Goal: Information Seeking & Learning: Learn about a topic

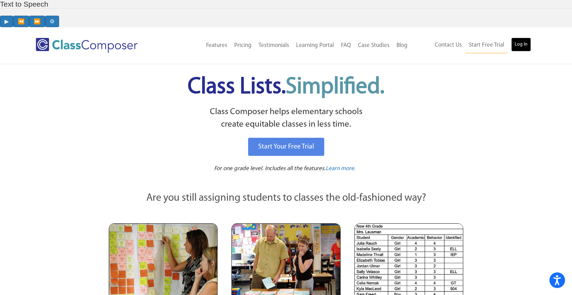
click at [527, 38] on link "Log In" at bounding box center [521, 45] width 20 height 14
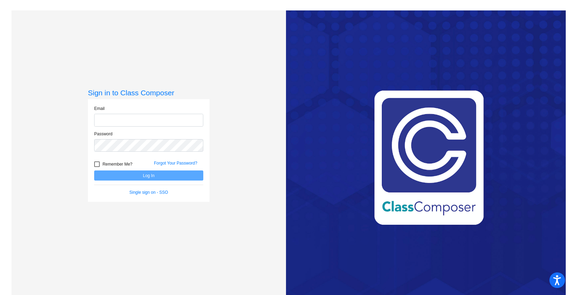
type input "kshively@mbgsd.org"
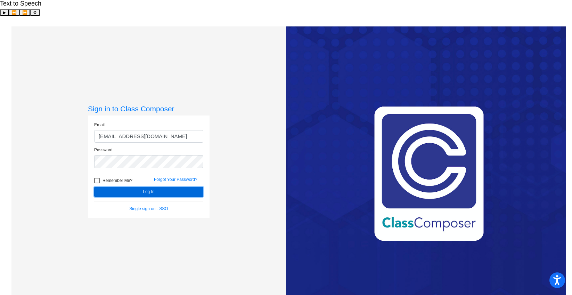
click at [174, 187] on button "Log In" at bounding box center [148, 192] width 109 height 10
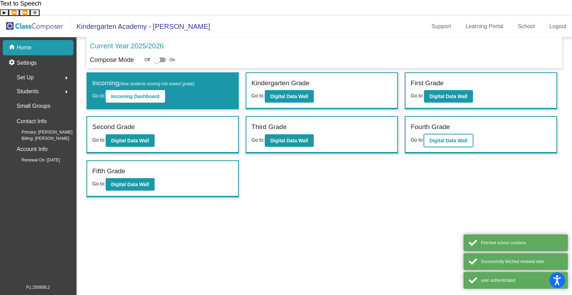
click at [445, 138] on b "Digital Data Wall" at bounding box center [448, 141] width 38 height 6
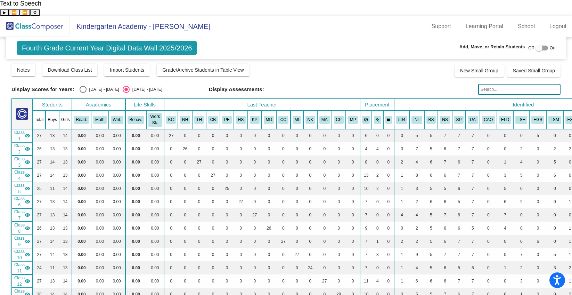
click at [495, 84] on input "text" at bounding box center [519, 89] width 82 height 11
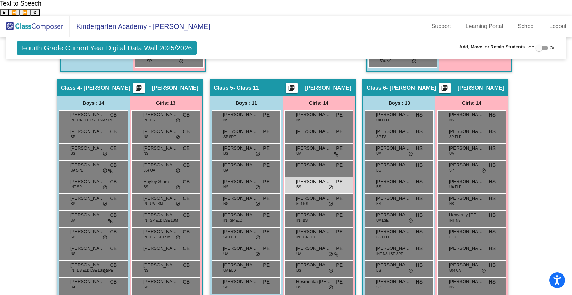
scroll to position [544, 0]
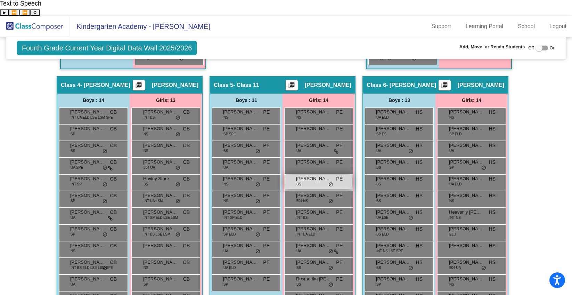
click at [308, 175] on span "Lily Kendall" at bounding box center [313, 178] width 35 height 7
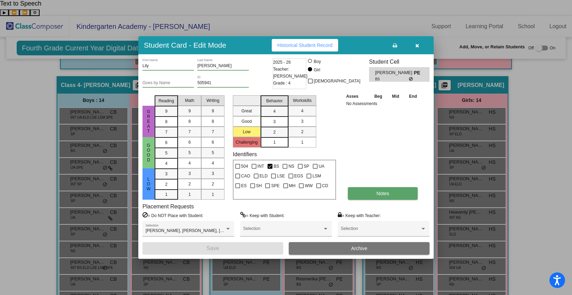
click at [387, 195] on span "Notes" at bounding box center [382, 193] width 13 height 6
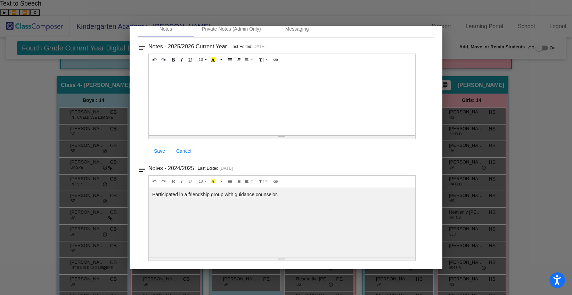
scroll to position [0, 0]
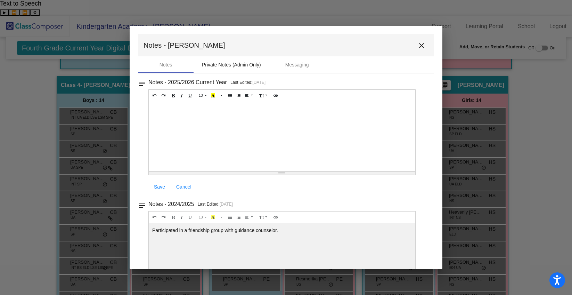
click at [241, 64] on div "Private Notes (Admin Only)" at bounding box center [231, 64] width 59 height 7
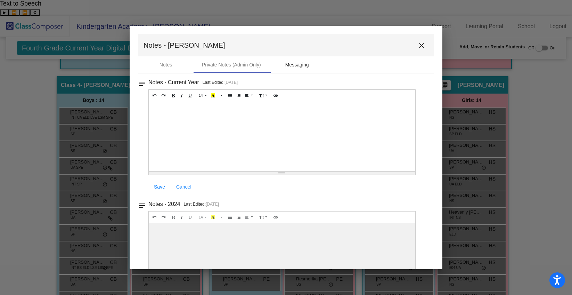
click at [293, 69] on div "Messaging" at bounding box center [297, 64] width 56 height 17
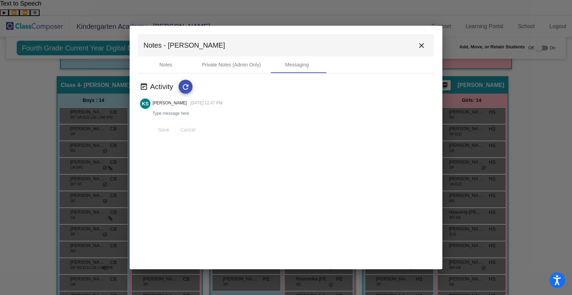
click at [424, 46] on mat-icon "close" at bounding box center [421, 45] width 8 height 8
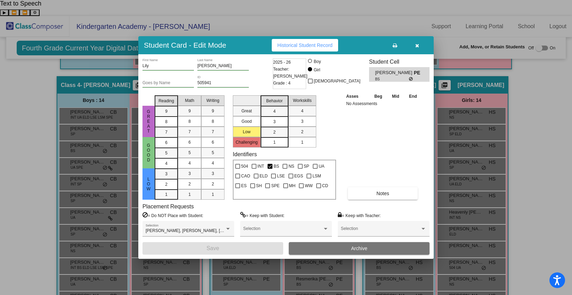
click at [418, 47] on icon "button" at bounding box center [417, 45] width 4 height 5
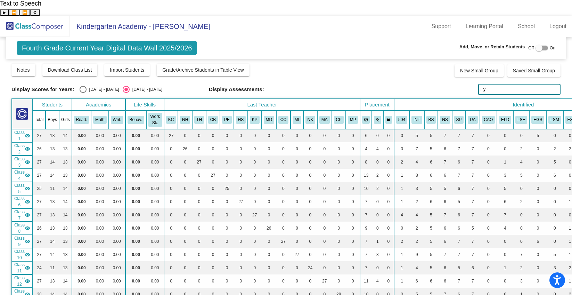
drag, startPoint x: 488, startPoint y: 73, endPoint x: 456, endPoint y: 73, distance: 32.7
click at [456, 84] on div "Display Scores for Years: 2024 - 2025 2025 - 2026 Display Assessments: lily" at bounding box center [285, 89] width 549 height 11
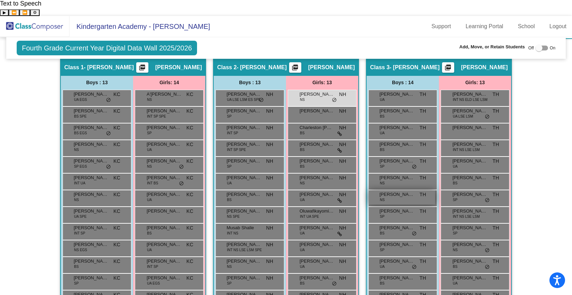
scroll to position [286, 0]
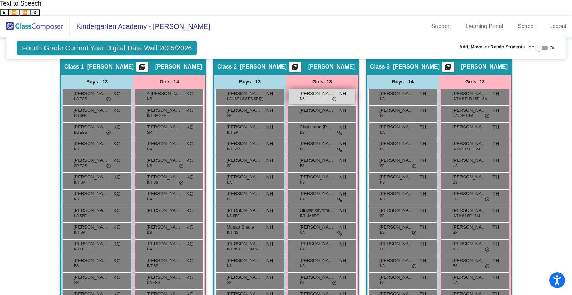
type input "vest"
click at [311, 90] on span "Aryelle Vest" at bounding box center [317, 93] width 35 height 7
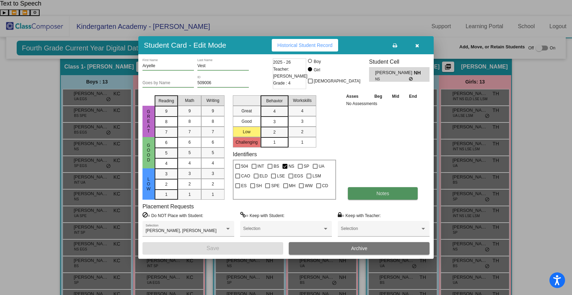
click at [373, 195] on button "Notes" at bounding box center [383, 193] width 70 height 13
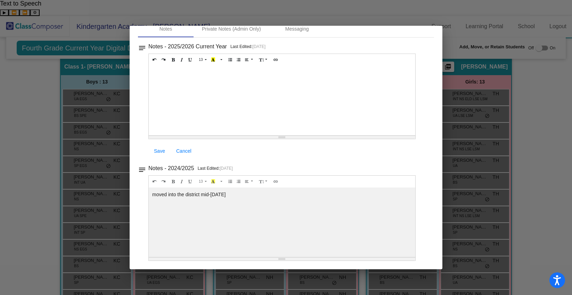
scroll to position [0, 0]
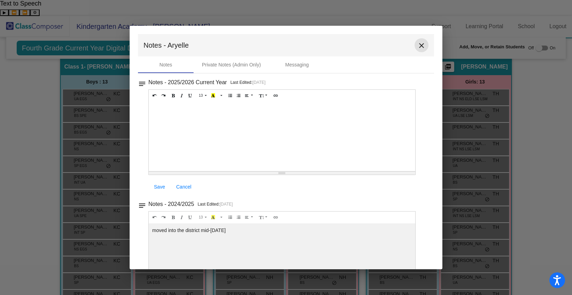
click at [421, 45] on mat-icon "close" at bounding box center [421, 45] width 8 height 8
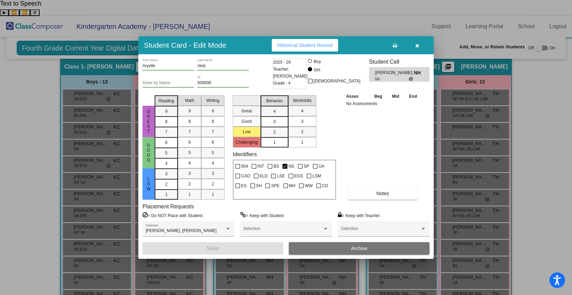
click at [421, 45] on button "button" at bounding box center [417, 45] width 22 height 13
